Goal: Task Accomplishment & Management: Use online tool/utility

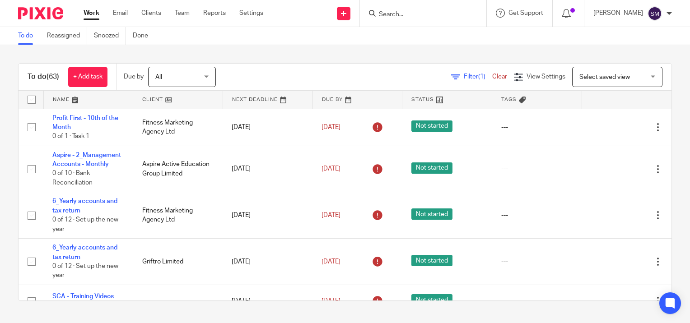
click at [427, 16] on input "Search" at bounding box center [418, 15] width 81 height 8
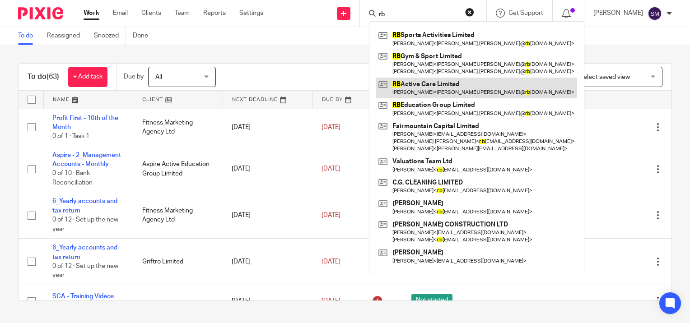
type input "rb"
click at [422, 88] on link at bounding box center [476, 88] width 201 height 21
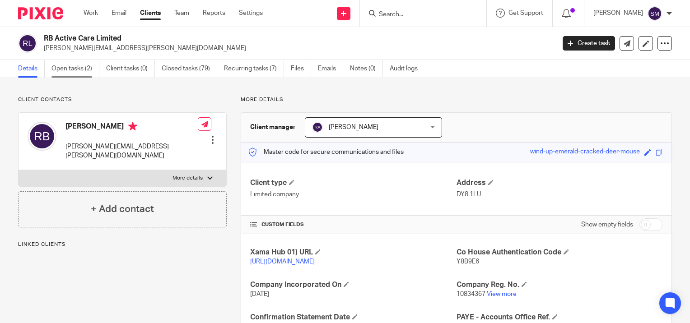
click at [55, 70] on link "Open tasks (2)" at bounding box center [75, 69] width 48 height 18
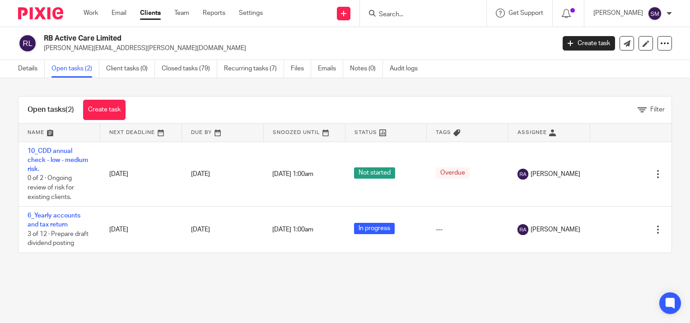
click at [385, 13] on input "Search" at bounding box center [418, 15] width 81 height 8
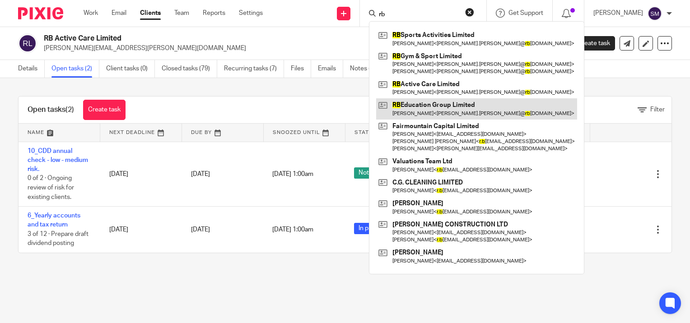
type input "rb"
click at [426, 110] on link at bounding box center [476, 108] width 201 height 21
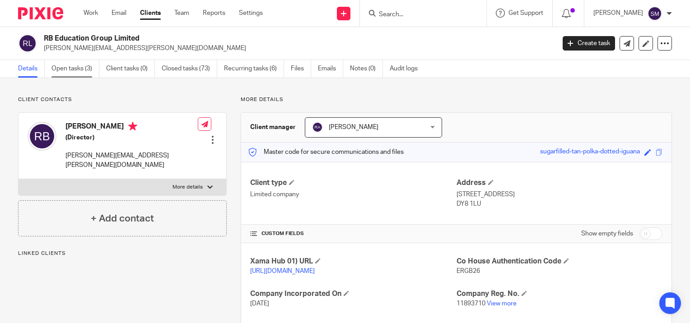
click at [81, 62] on link "Open tasks (3)" at bounding box center [75, 69] width 48 height 18
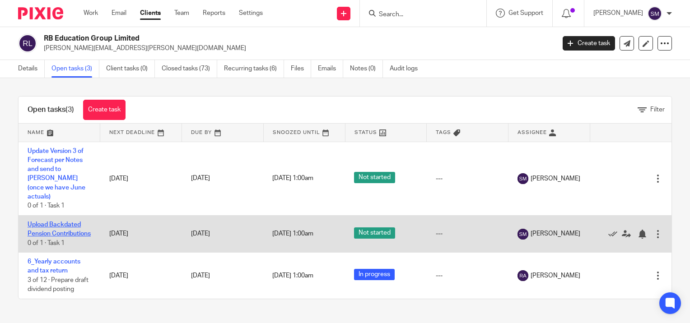
click at [46, 222] on link "Upload Backdated Pension Contributions" at bounding box center [59, 229] width 63 height 15
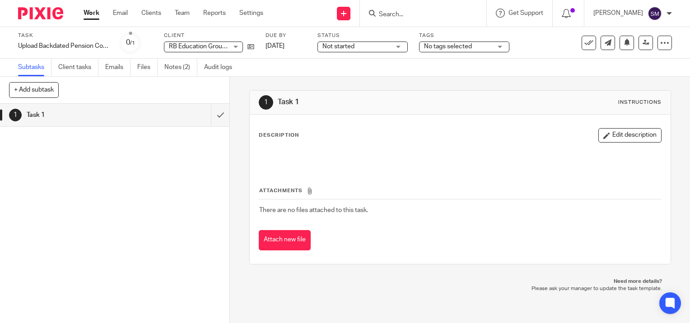
click at [227, 45] on span "RB Education Group Limited" at bounding box center [208, 46] width 79 height 6
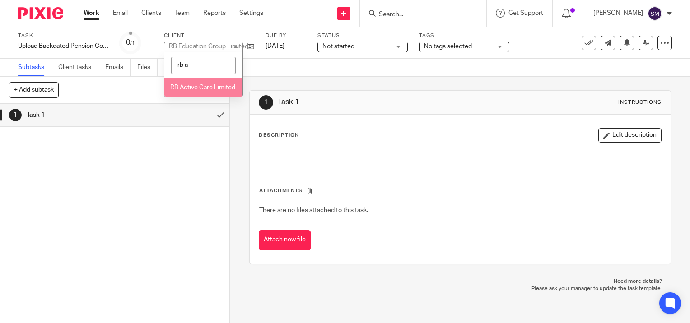
type input "rb a"
click at [194, 90] on span "RB Active Care Limited" at bounding box center [202, 87] width 65 height 6
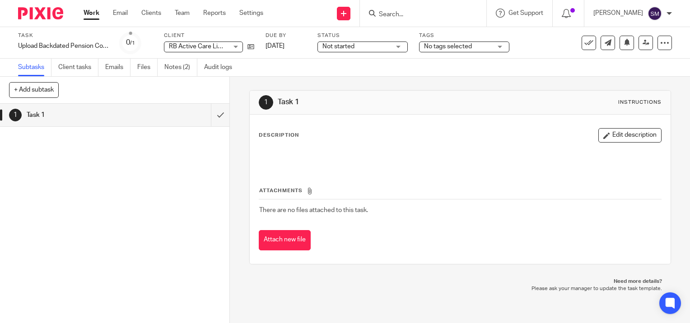
click at [89, 13] on link "Work" at bounding box center [91, 13] width 16 height 9
